Goal: Transaction & Acquisition: Register for event/course

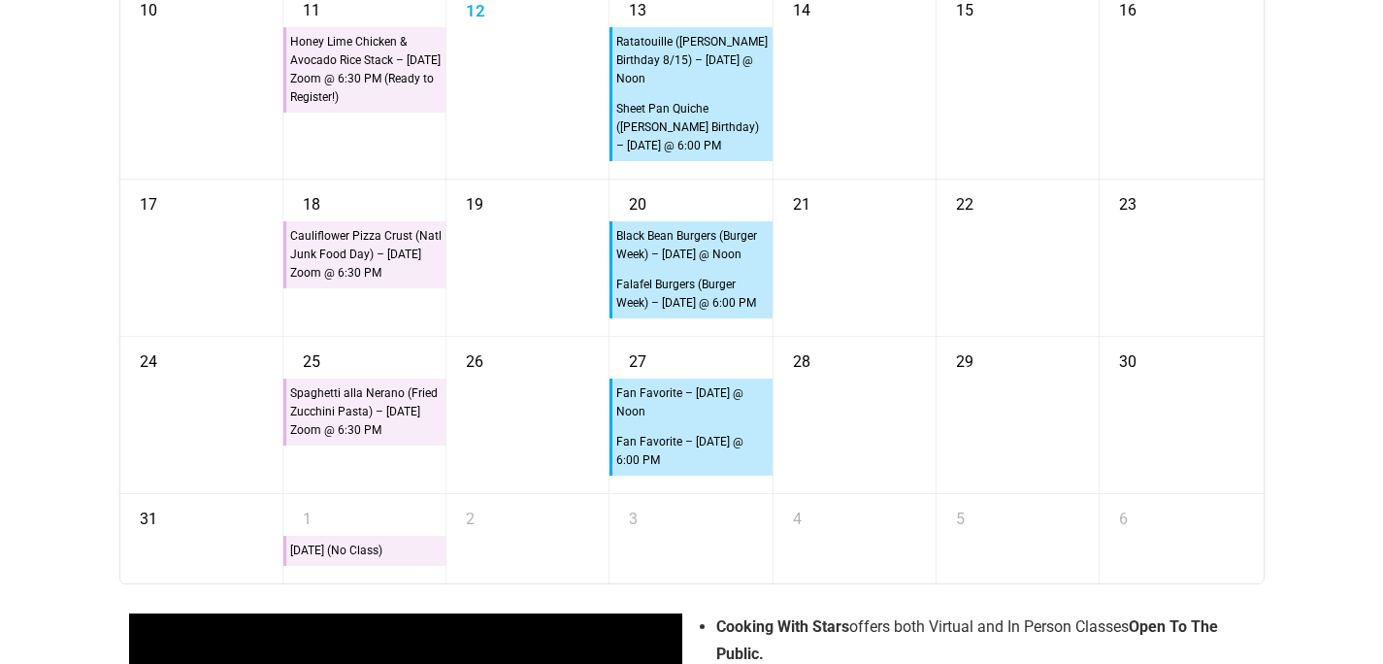
scroll to position [4158, 0]
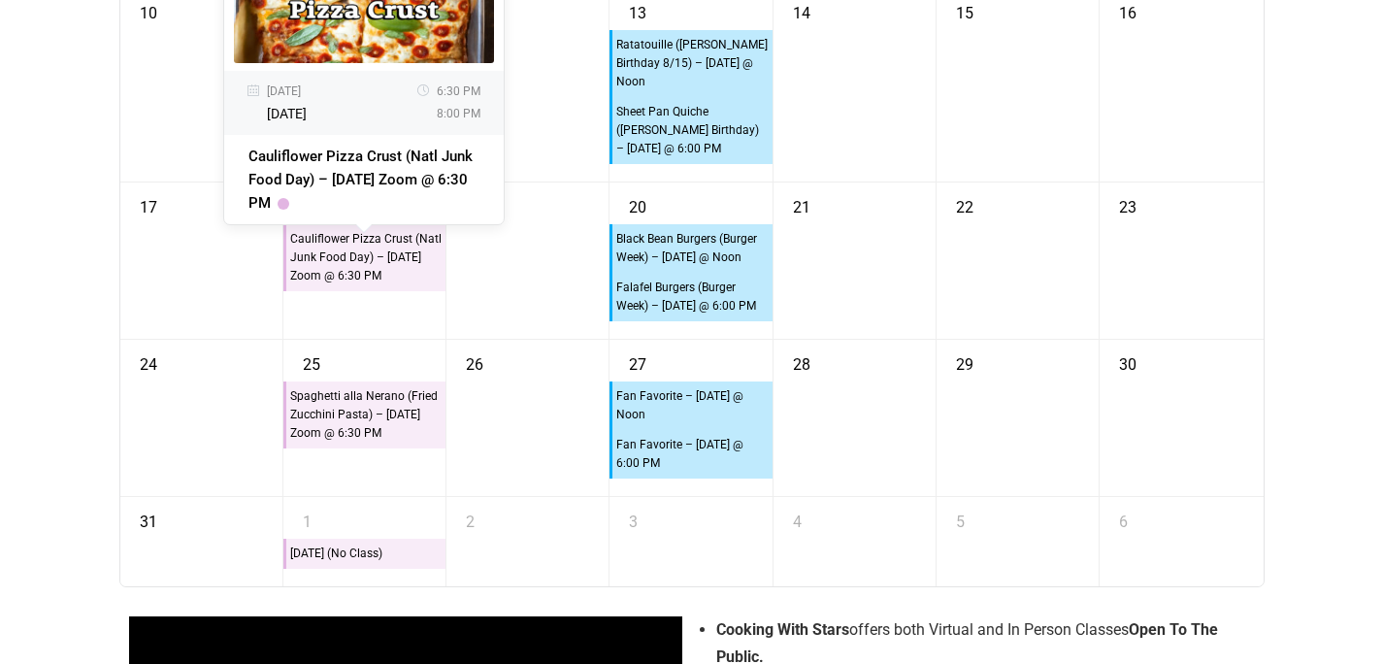
click at [394, 267] on div "Cauliflower Pizza Crust (Natl Junk Food Day) – Monday Zoom @ 6:30 PM" at bounding box center [365, 257] width 153 height 57
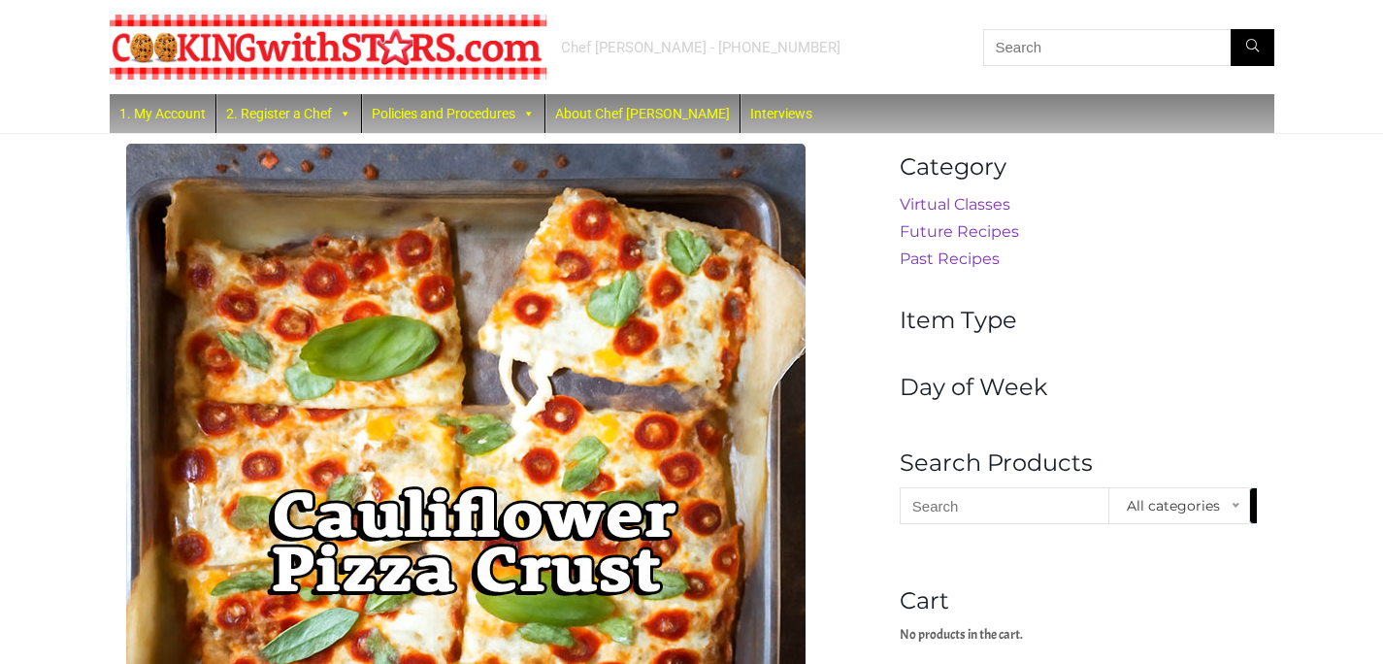
click at [914, 597] on h4 "Cart" at bounding box center [1079, 601] width 358 height 28
click at [316, 119] on link "2. Register a Chef" at bounding box center [288, 113] width 145 height 39
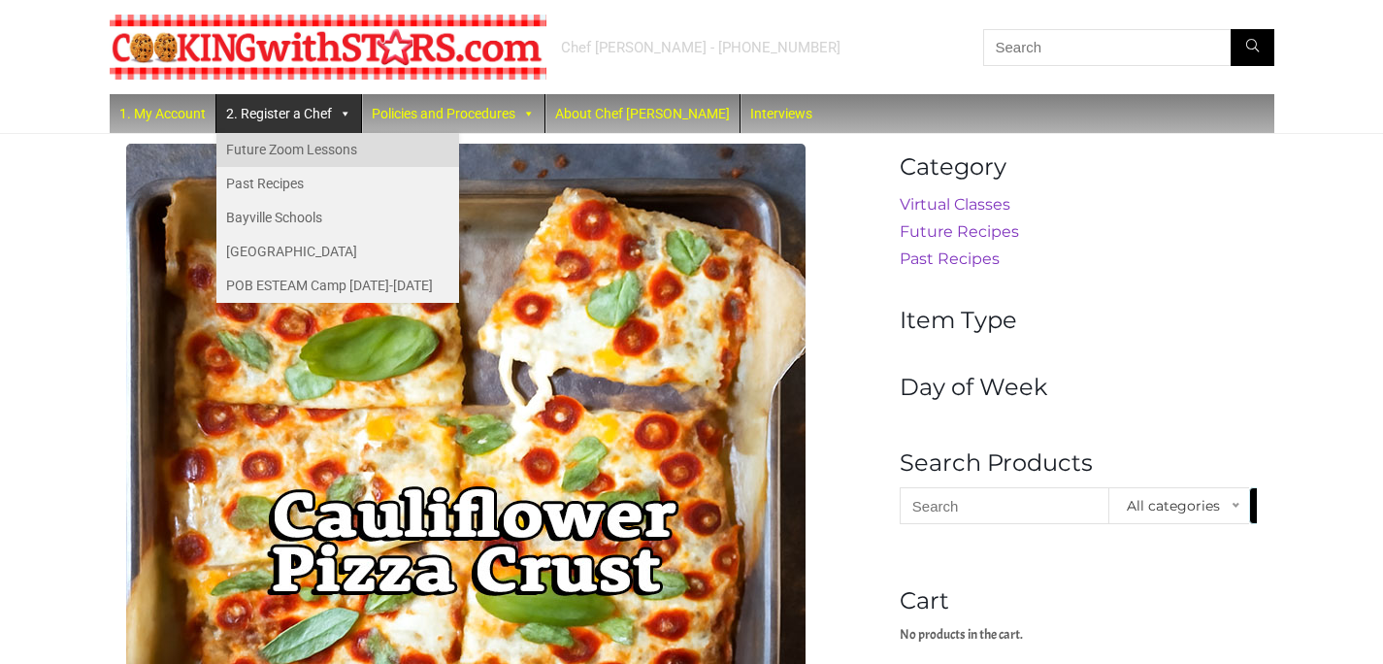
click at [311, 144] on link "Future Zoom Lessons" at bounding box center [337, 150] width 243 height 34
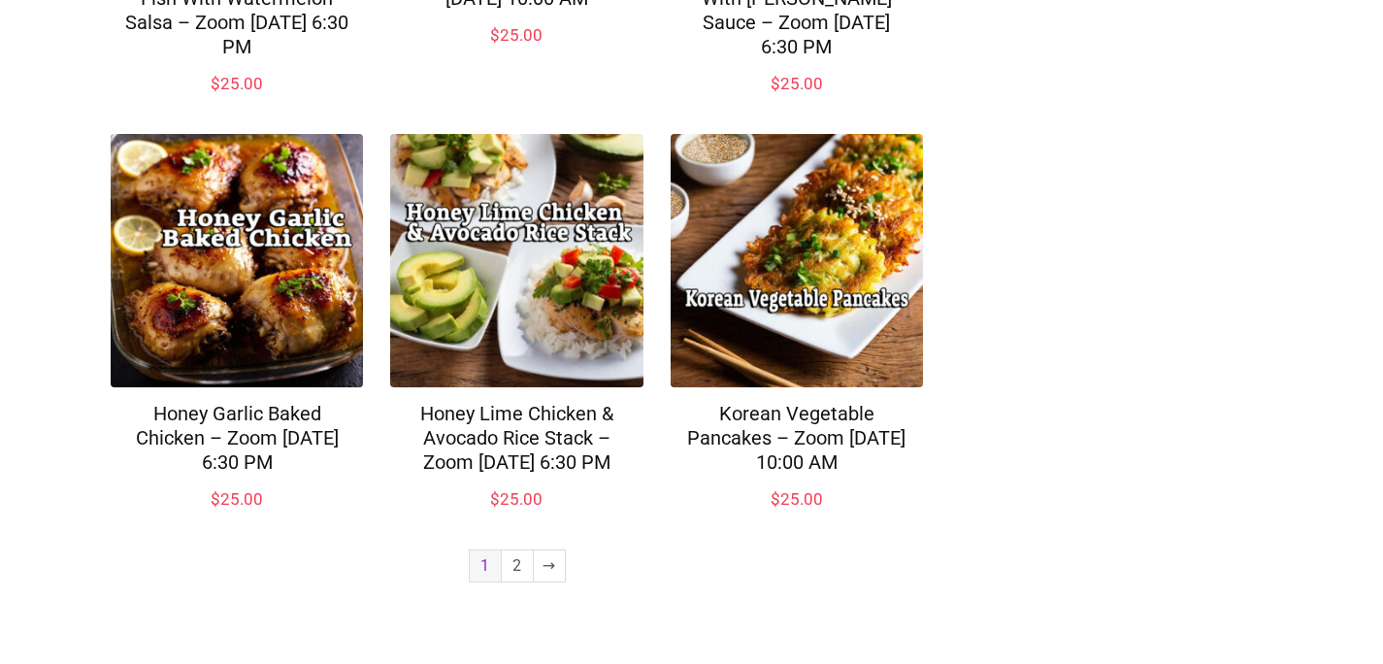
scroll to position [1541, 0]
click at [543, 570] on link "→" at bounding box center [549, 565] width 31 height 31
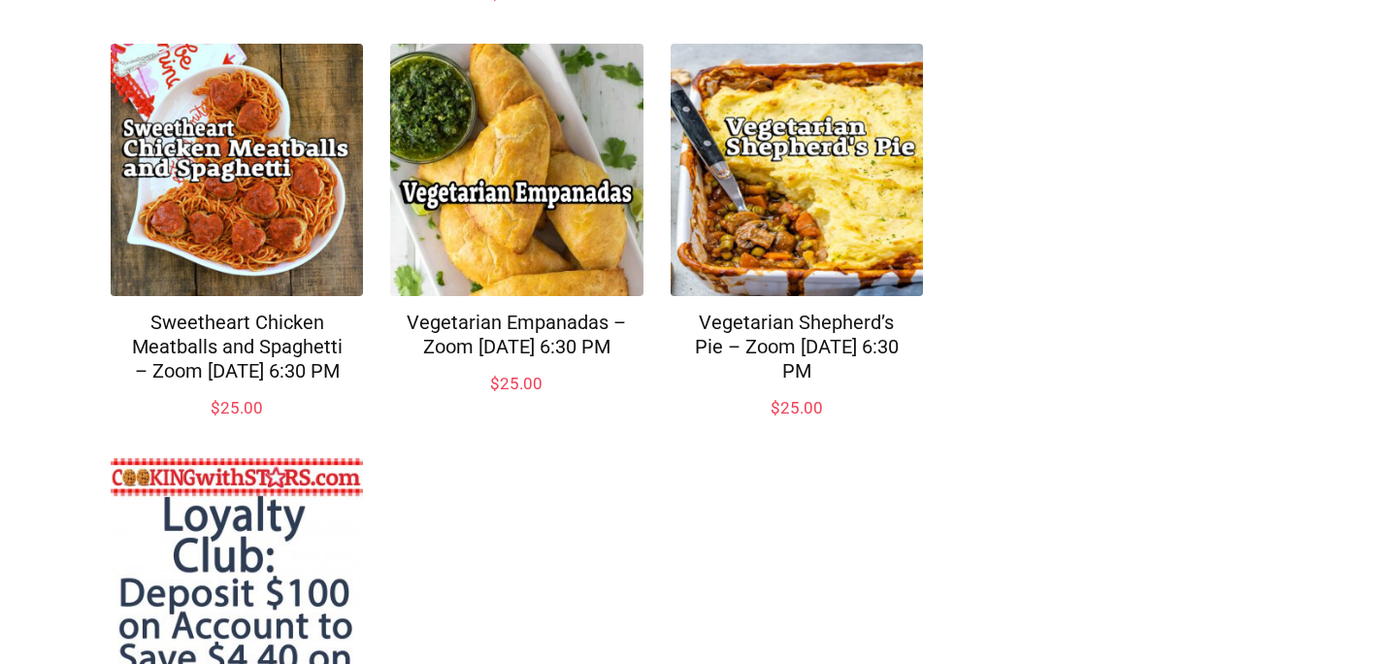
scroll to position [1103, 0]
